Goal: Transaction & Acquisition: Purchase product/service

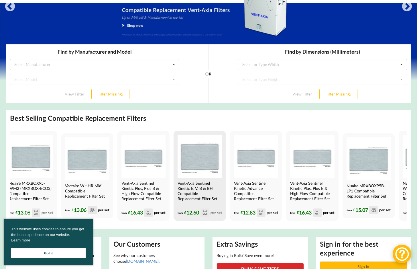
scroll to position [0, 8]
click at [202, 167] on img at bounding box center [199, 156] width 44 height 43
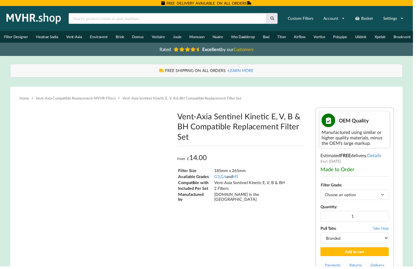
type input "**********"
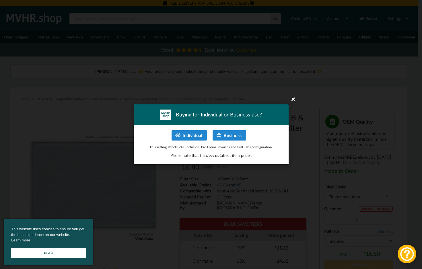
click at [292, 100] on icon at bounding box center [292, 98] width 9 height 9
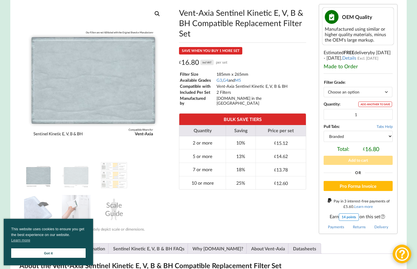
scroll to position [108, 0]
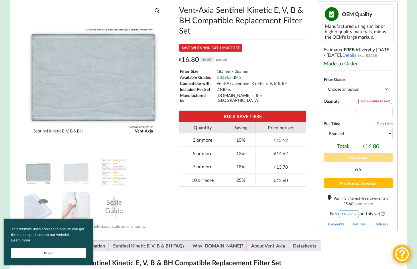
click at [241, 79] on link "M5" at bounding box center [238, 77] width 6 height 5
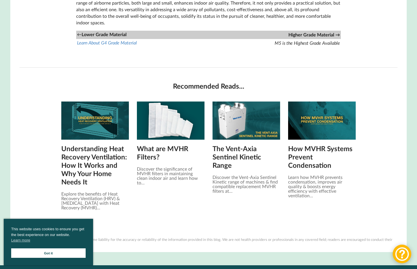
scroll to position [596, 0]
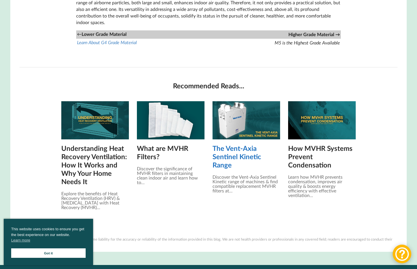
click at [226, 153] on link "The Vent-Axia Sentinel Kinetic Range" at bounding box center [247, 156] width 68 height 25
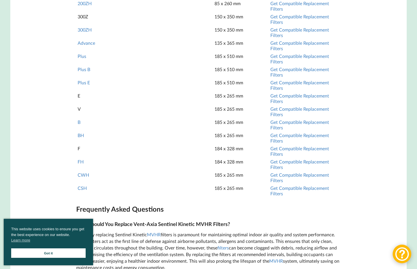
scroll to position [540, 0]
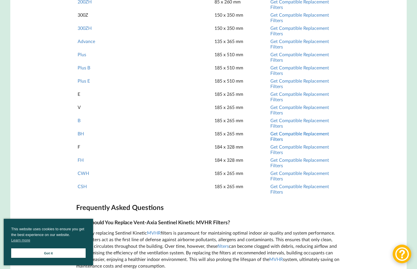
click at [272, 142] on link "Get Compatible Replacement Filters" at bounding box center [300, 136] width 59 height 11
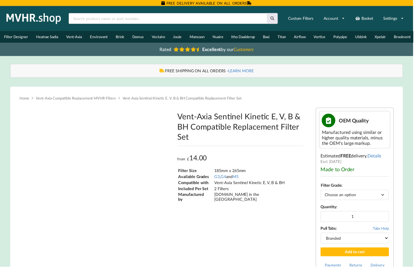
type input "**********"
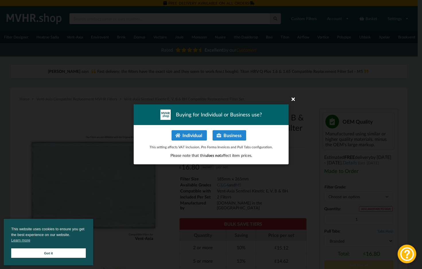
click at [292, 99] on icon at bounding box center [292, 98] width 9 height 9
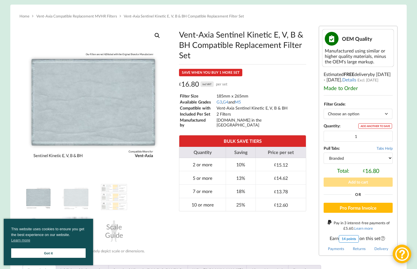
scroll to position [81, 0]
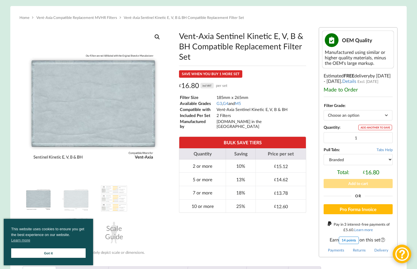
click at [336, 116] on select "Choose an option G3 G4 M5" at bounding box center [358, 115] width 69 height 10
select select "M5"
click at [324, 114] on select "Choose an option G3 G4 M5" at bounding box center [358, 115] width 69 height 10
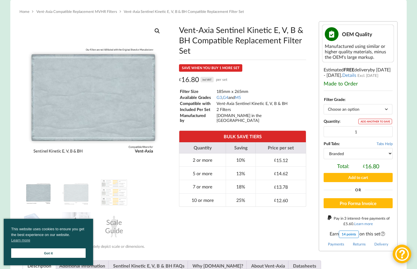
scroll to position [84, 0]
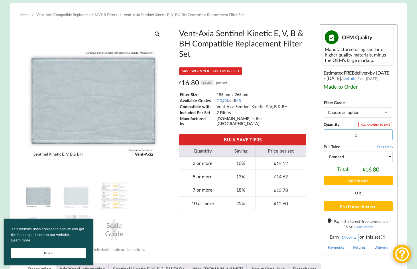
click at [343, 135] on input "1" at bounding box center [358, 134] width 69 height 11
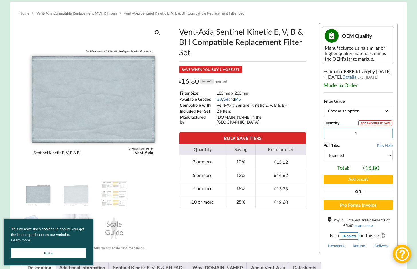
click at [387, 136] on input "1" at bounding box center [358, 133] width 69 height 11
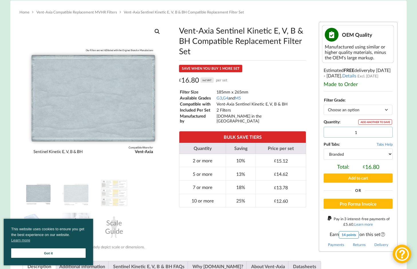
click at [387, 138] on input "1" at bounding box center [358, 132] width 69 height 11
click at [387, 136] on input "1" at bounding box center [358, 132] width 69 height 11
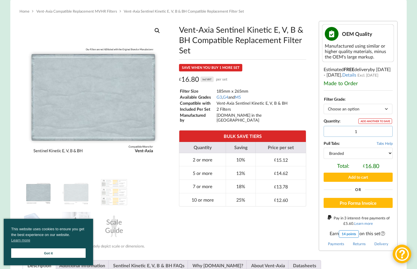
click at [387, 135] on input "1" at bounding box center [358, 131] width 69 height 11
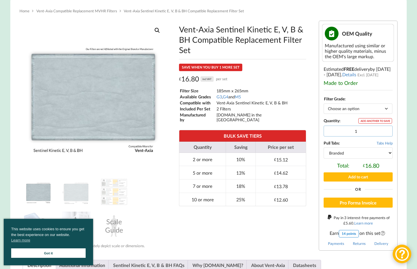
click at [387, 136] on input "1" at bounding box center [358, 131] width 69 height 11
drag, startPoint x: 361, startPoint y: 134, endPoint x: 351, endPoint y: 134, distance: 10.1
click at [351, 134] on input "1" at bounding box center [358, 131] width 69 height 11
type input "4"
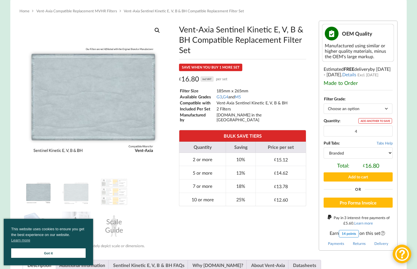
click at [353, 155] on select "Branded Black" at bounding box center [358, 152] width 69 height 11
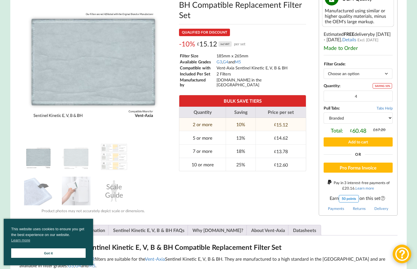
scroll to position [122, 0]
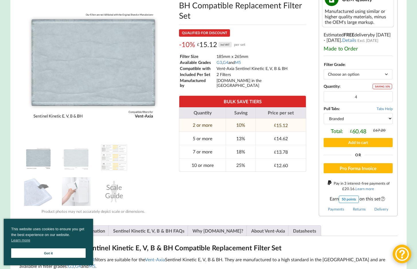
click at [343, 121] on select "Branded Black" at bounding box center [358, 118] width 69 height 11
select select "black"
click at [324, 117] on select "Branded Black" at bounding box center [358, 118] width 69 height 11
click at [335, 123] on select "Branded Black" at bounding box center [358, 118] width 69 height 11
click at [75, 191] on img at bounding box center [76, 191] width 29 height 29
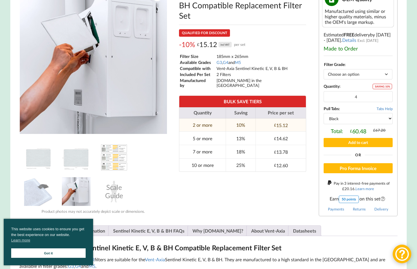
click at [118, 171] on img at bounding box center [114, 157] width 29 height 29
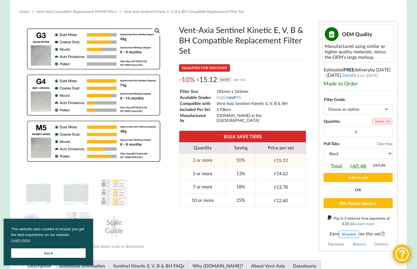
scroll to position [86, 0]
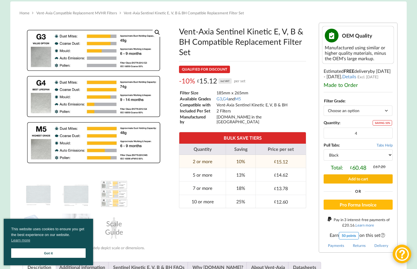
click at [349, 183] on button "Add to cart" at bounding box center [358, 178] width 69 height 9
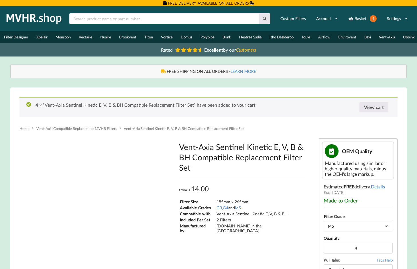
type input "**********"
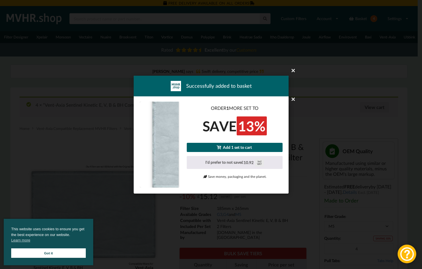
click at [247, 149] on link "Add 1 set to cart" at bounding box center [235, 147] width 96 height 9
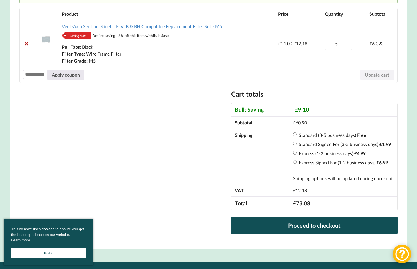
scroll to position [127, 0]
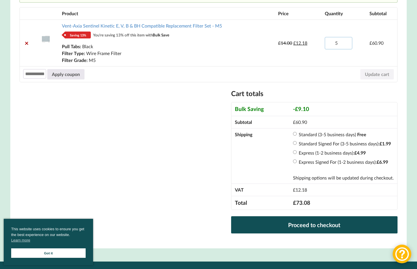
drag, startPoint x: 337, startPoint y: 46, endPoint x: 331, endPoint y: 45, distance: 6.4
click at [331, 45] on input "5" at bounding box center [339, 43] width 28 height 12
type input "2"
click at [370, 78] on button "Update cart" at bounding box center [378, 74] width 34 height 10
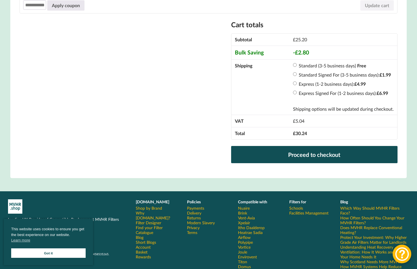
scroll to position [196, 0]
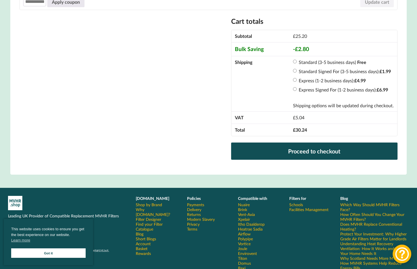
click at [358, 212] on link "Which Way Should MVHR Filters Face?" at bounding box center [375, 207] width 69 height 10
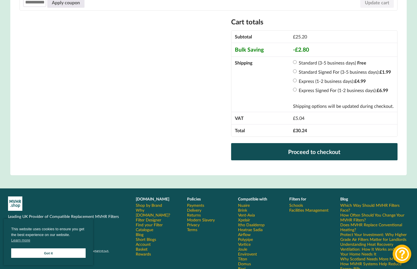
click at [355, 209] on link "Which Way Should MVHR Filters Face?" at bounding box center [375, 208] width 69 height 10
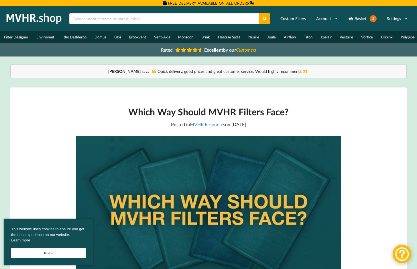
scroll to position [2, 0]
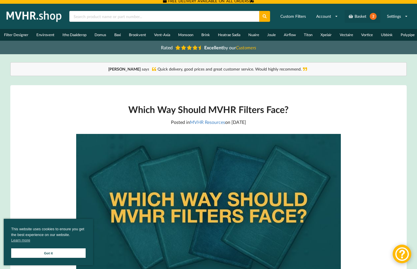
click at [364, 17] on link "Basket 2" at bounding box center [363, 16] width 36 height 13
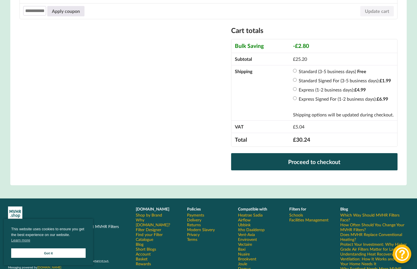
scroll to position [188, 0]
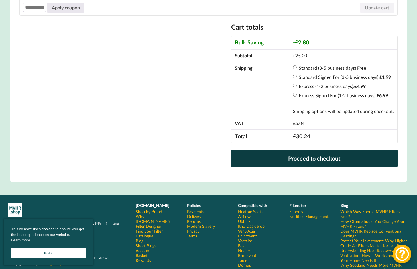
click at [327, 162] on link "Proceed to checkout" at bounding box center [314, 158] width 166 height 17
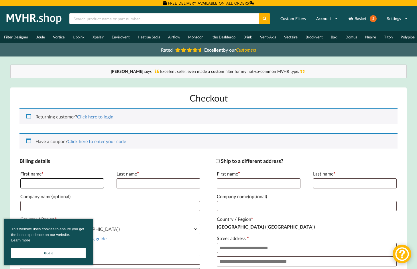
click at [73, 188] on input "First name *" at bounding box center [62, 183] width 84 height 10
type input "*"
type input "****"
type input "**********"
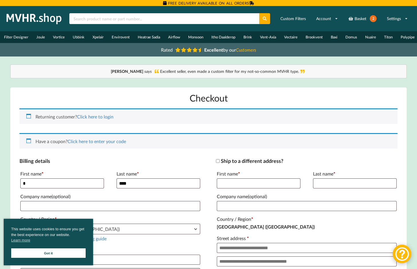
type input "**********"
type input "*******"
type input "**********"
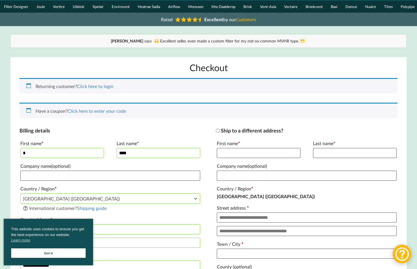
scroll to position [53, 0]
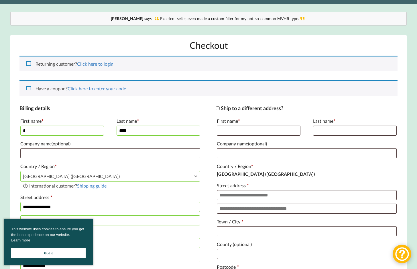
click at [51, 134] on input "*" at bounding box center [62, 131] width 84 height 10
type input "******"
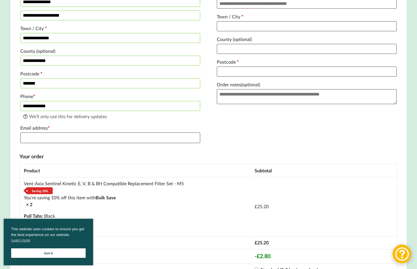
scroll to position [262, 0]
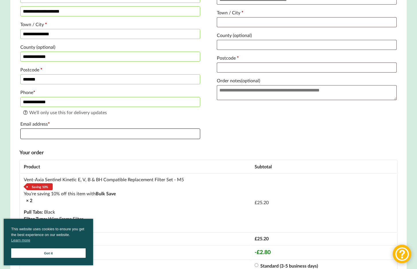
click at [61, 139] on input "Email address *" at bounding box center [110, 133] width 180 height 11
type input "[PERSON_NAME][EMAIL_ADDRESS][DOMAIN_NAME]"
type input "**********"
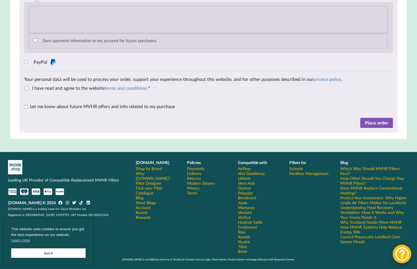
scroll to position [622, 0]
click at [373, 122] on button "Place order" at bounding box center [377, 123] width 33 height 10
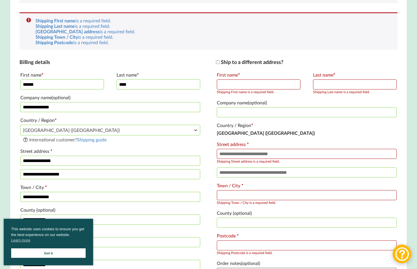
scroll to position [132, 0]
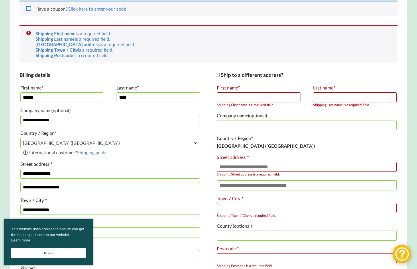
click at [217, 77] on label "Ship to a different address?" at bounding box center [249, 75] width 67 height 6
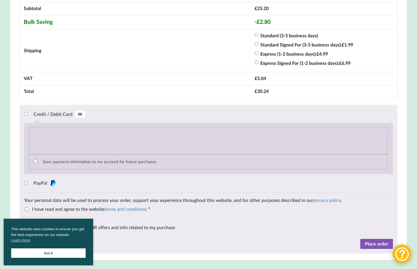
scroll to position [574, 0]
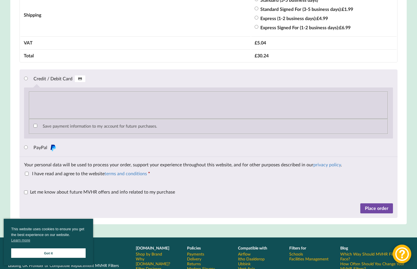
click at [370, 214] on button "Place order" at bounding box center [377, 208] width 33 height 10
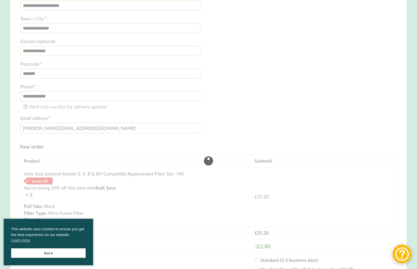
scroll to position [315, 0]
click at [44, 256] on link "Got it" at bounding box center [48, 252] width 75 height 9
